Goal: Information Seeking & Learning: Learn about a topic

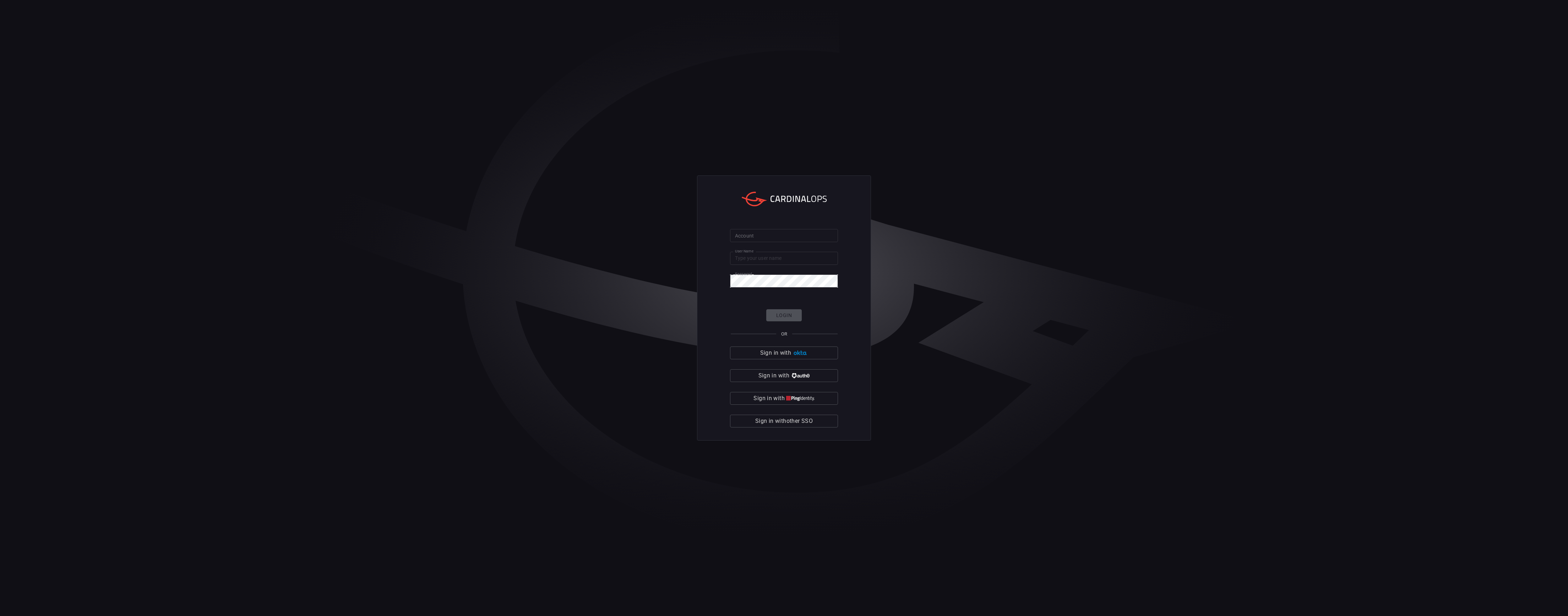
type input "[PERSON_NAME].[PERSON_NAME]"
click at [753, 241] on input "Account" at bounding box center [783, 236] width 108 height 13
type input "avalara"
click button "Login" at bounding box center [784, 315] width 35 height 12
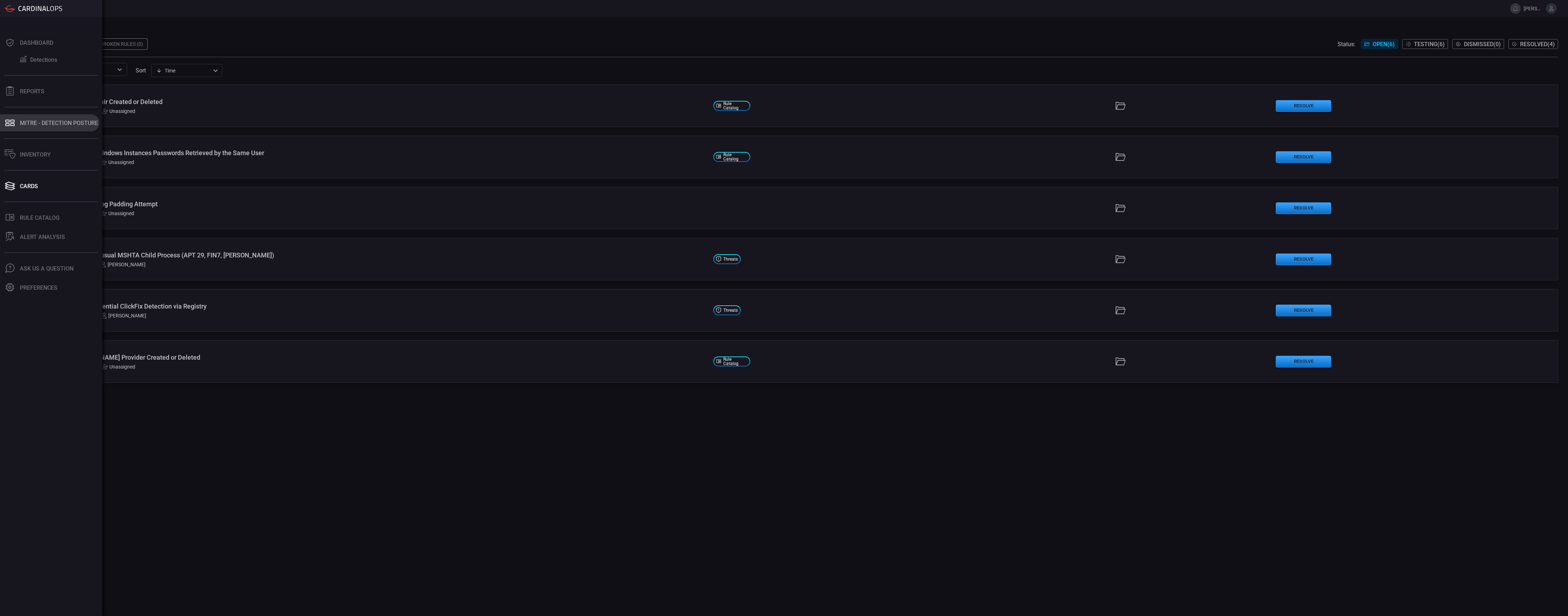
click at [16, 128] on button "MITRE - Detection Posture" at bounding box center [49, 123] width 99 height 17
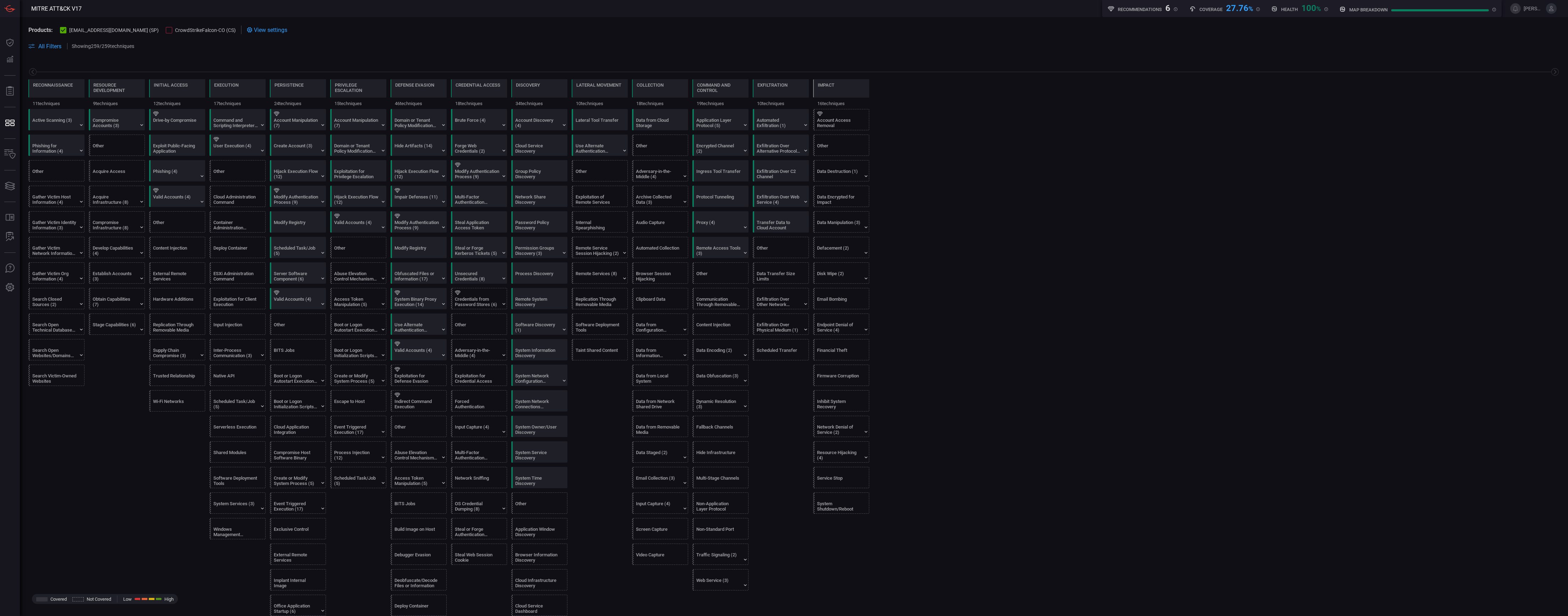
click at [144, 35] on span at bounding box center [794, 38] width 1531 height 8
click at [166, 33] on div at bounding box center [169, 30] width 6 height 6
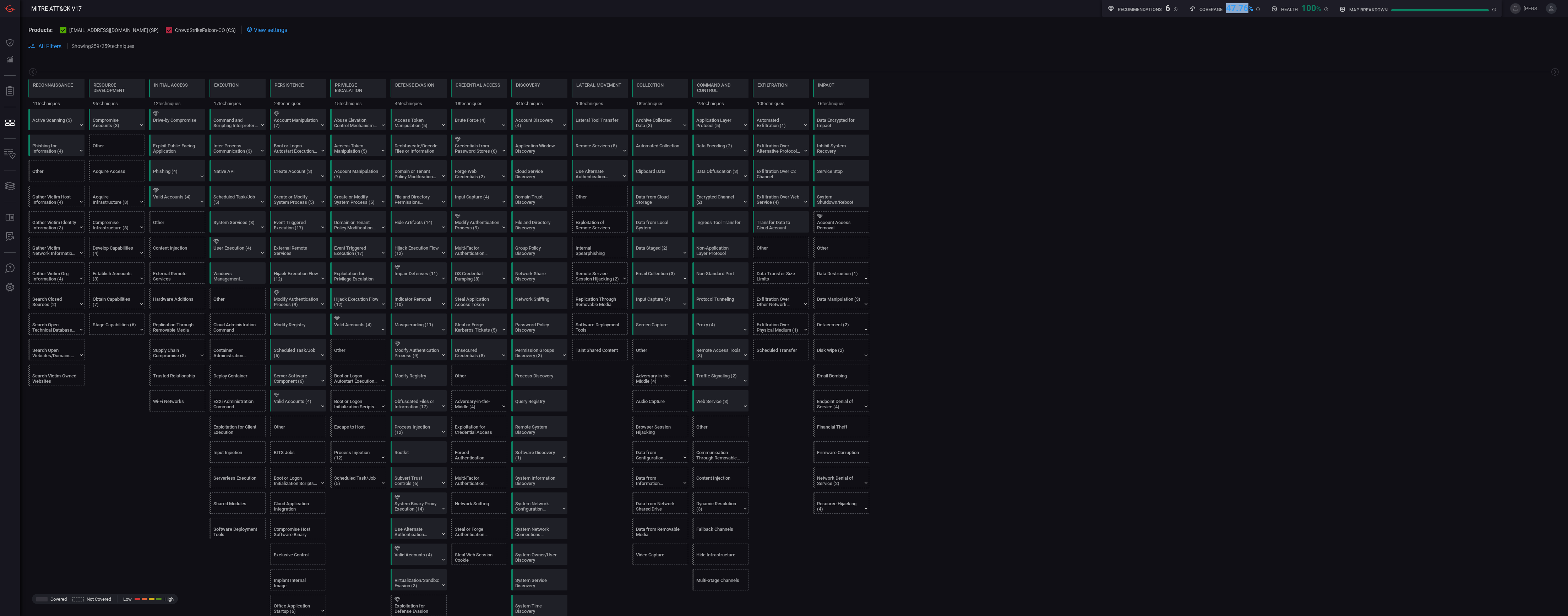
drag, startPoint x: 1225, startPoint y: 8, endPoint x: 1249, endPoint y: 9, distance: 24.0
click at [1248, 9] on div "47.76 %" at bounding box center [1239, 7] width 27 height 9
click at [1233, 17] on div "Products: [EMAIL_ADDRESS][DOMAIN_NAME] (SP) CrowdStrikeFalcon-CO (CS) View sett…" at bounding box center [794, 38] width 1548 height 42
click at [1227, 12] on div "47.76 %" at bounding box center [1239, 7] width 27 height 9
drag, startPoint x: 1220, startPoint y: 10, endPoint x: 1254, endPoint y: 9, distance: 34.0
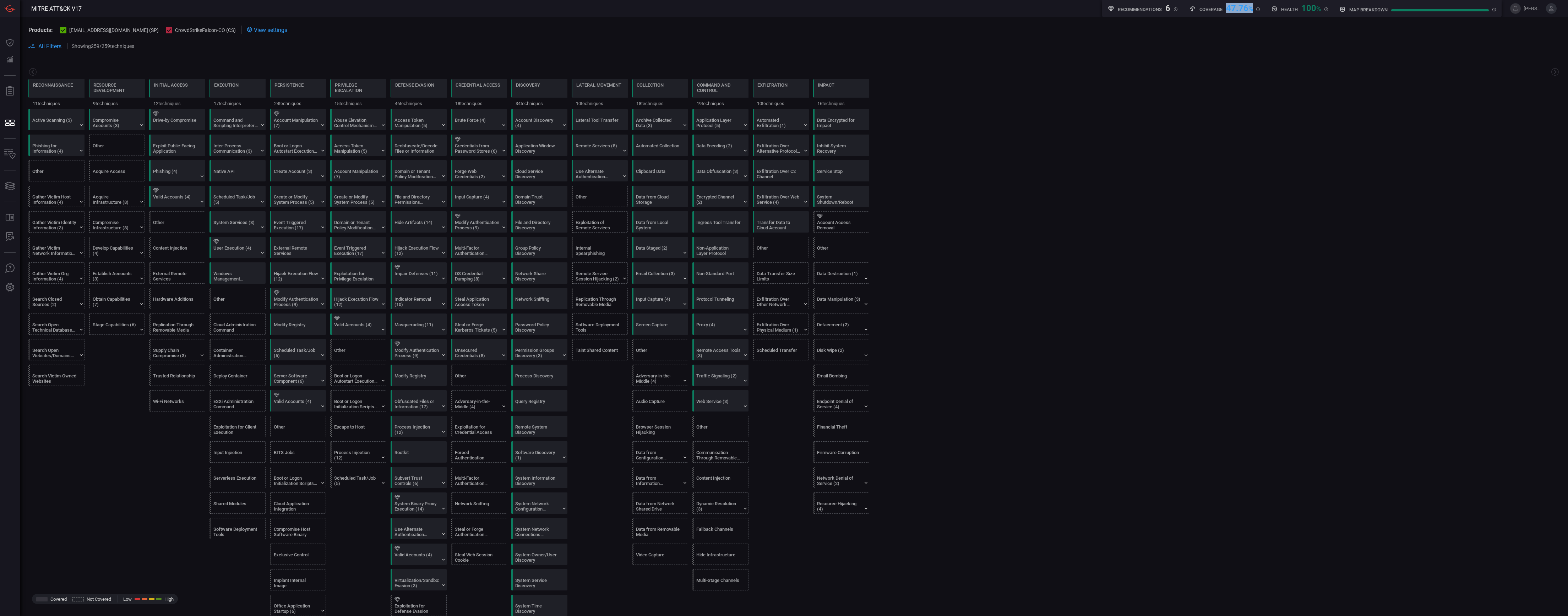
click at [1254, 9] on div "Coverage 47.76 %" at bounding box center [1225, 7] width 71 height 9
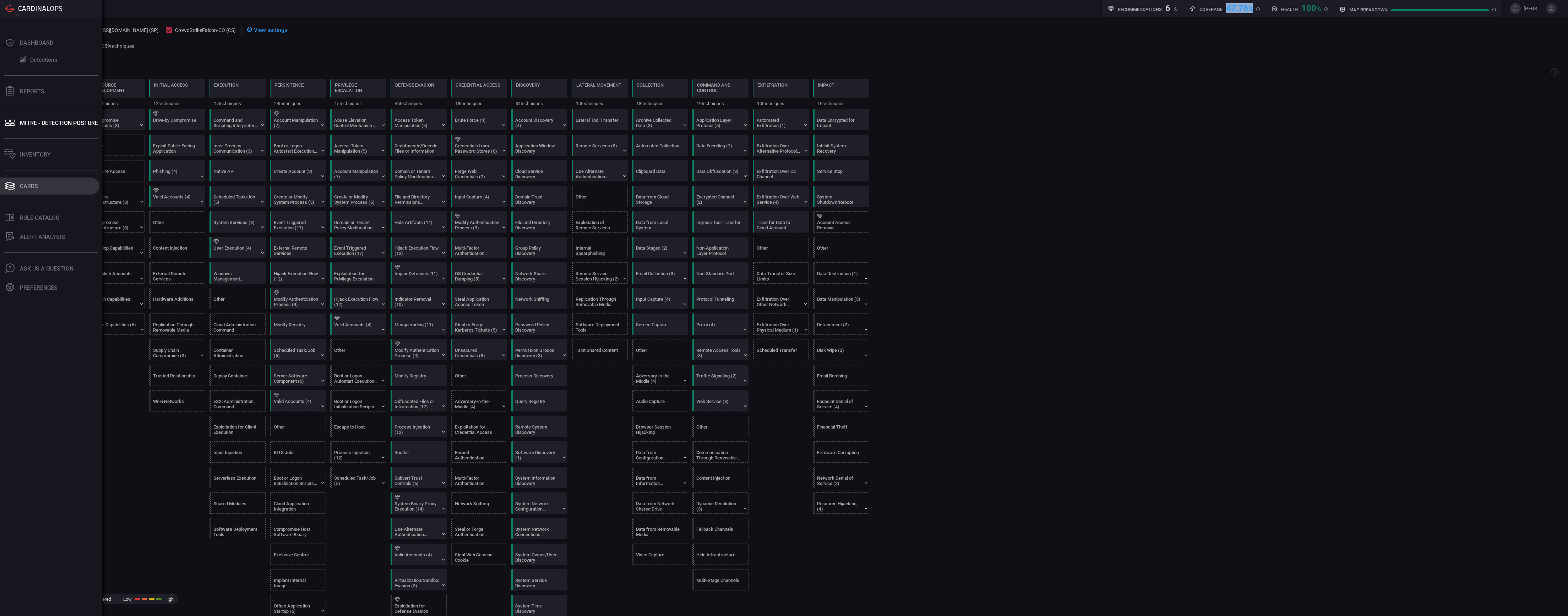
click at [16, 190] on button "Cards" at bounding box center [49, 186] width 99 height 17
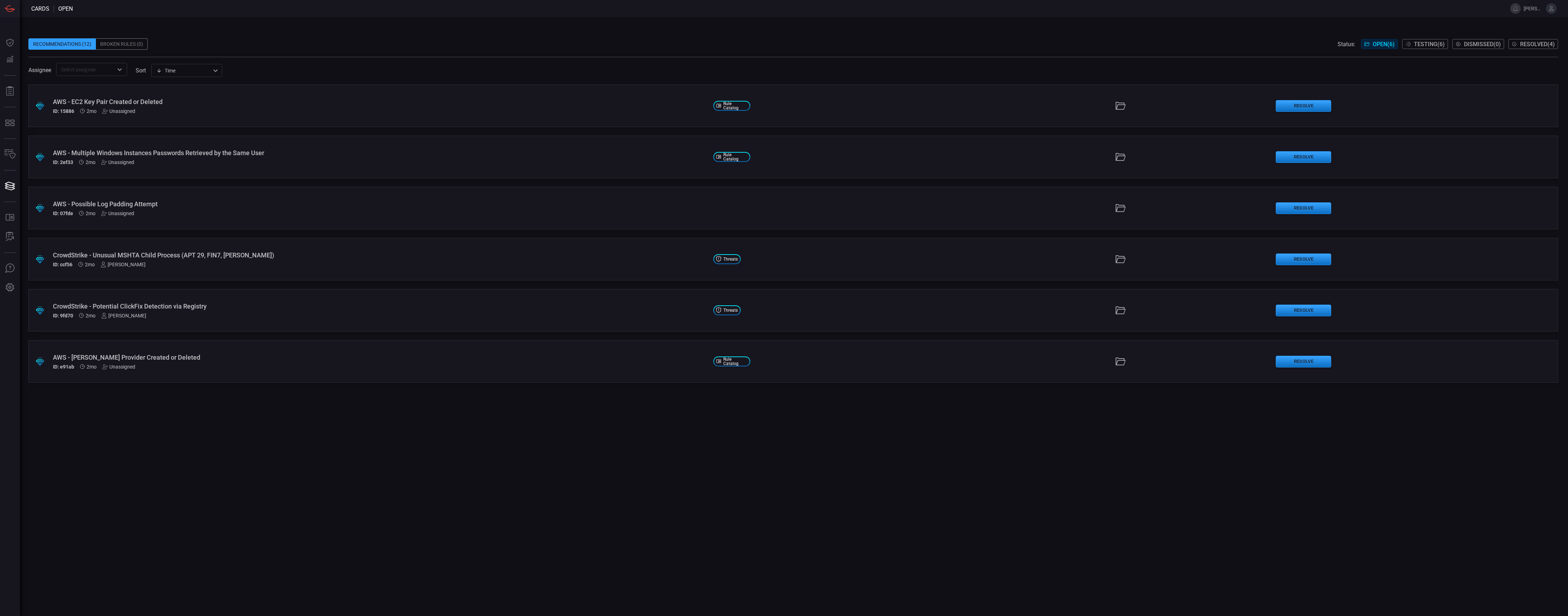
click at [1421, 44] on span "Testing ( 6 )" at bounding box center [1429, 44] width 31 height 7
click at [256, 301] on div ".suggested_cards_icon{fill:url(#suggested_cards_icon);} CrowdStrike - AADIntern…" at bounding box center [793, 310] width 1530 height 43
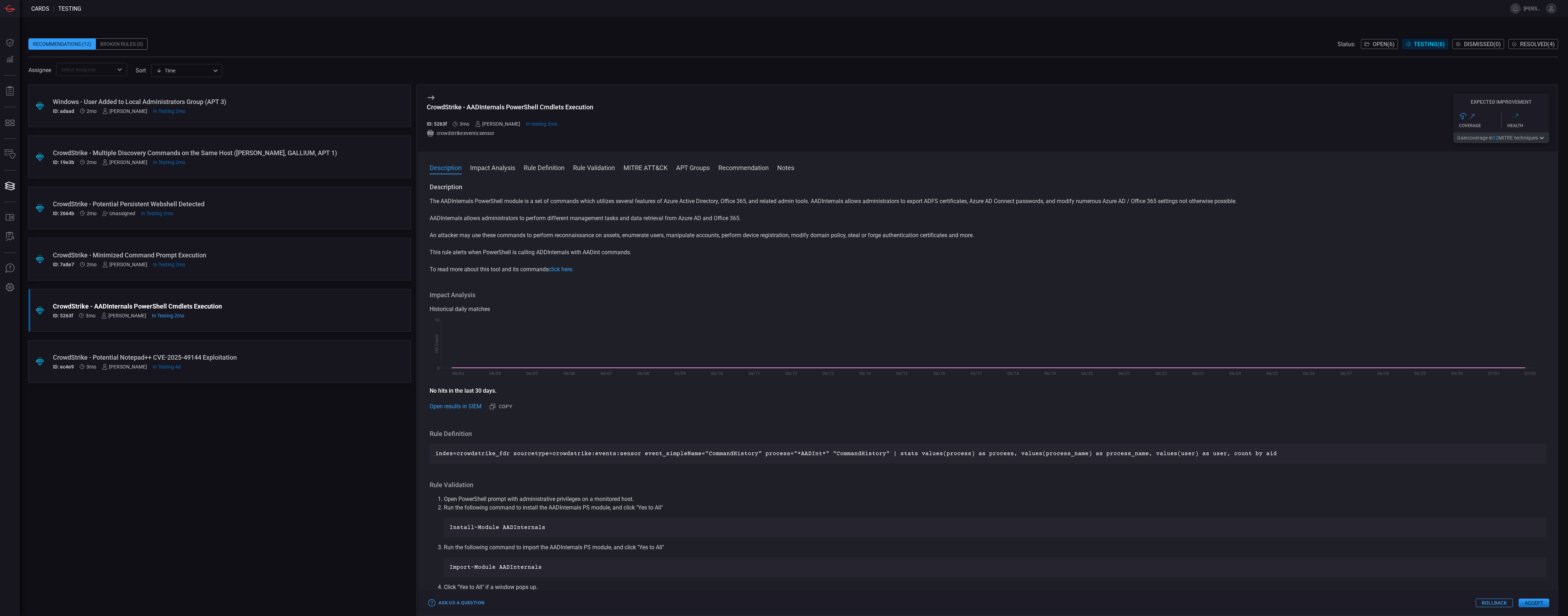
click at [1525, 136] on button "Gain coverage in 12 MITRE technique s" at bounding box center [1502, 138] width 96 height 11
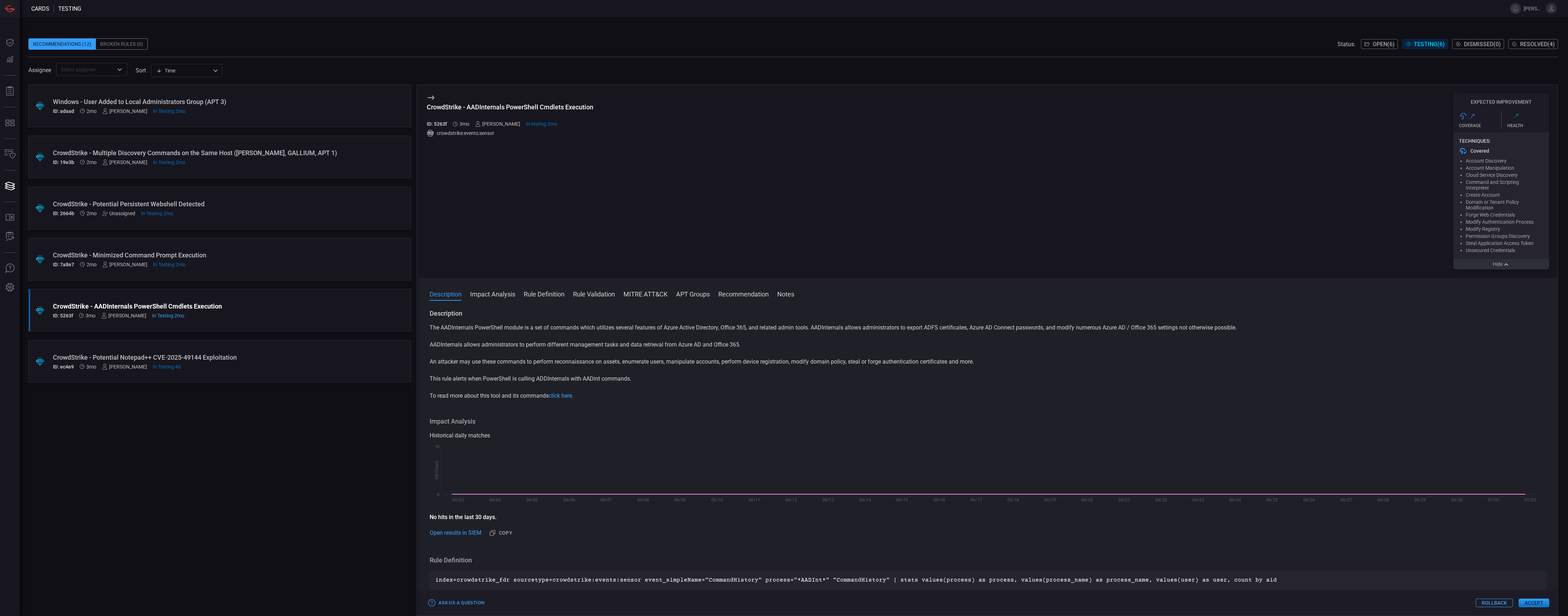
click at [1517, 262] on button "Hide" at bounding box center [1502, 264] width 96 height 11
